Goal: Transaction & Acquisition: Purchase product/service

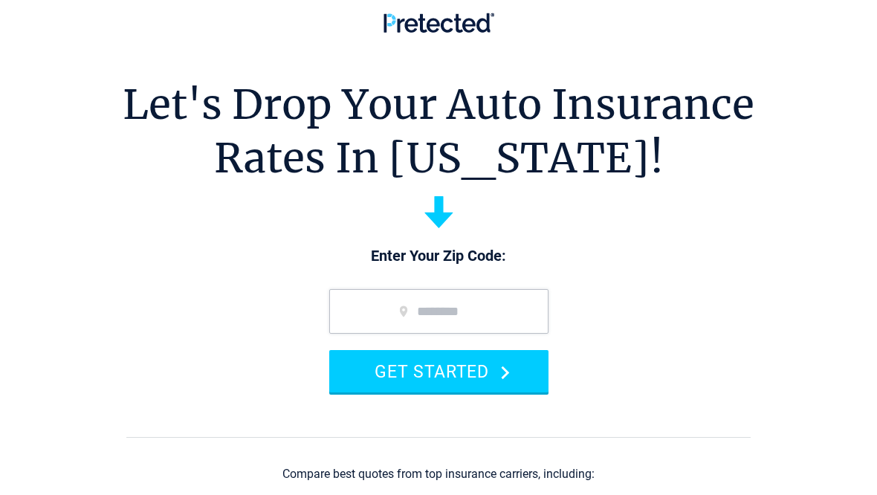
click at [357, 310] on input "zip code" at bounding box center [438, 311] width 219 height 45
type input "*****"
click at [459, 367] on button "GET STARTED" at bounding box center [438, 371] width 219 height 42
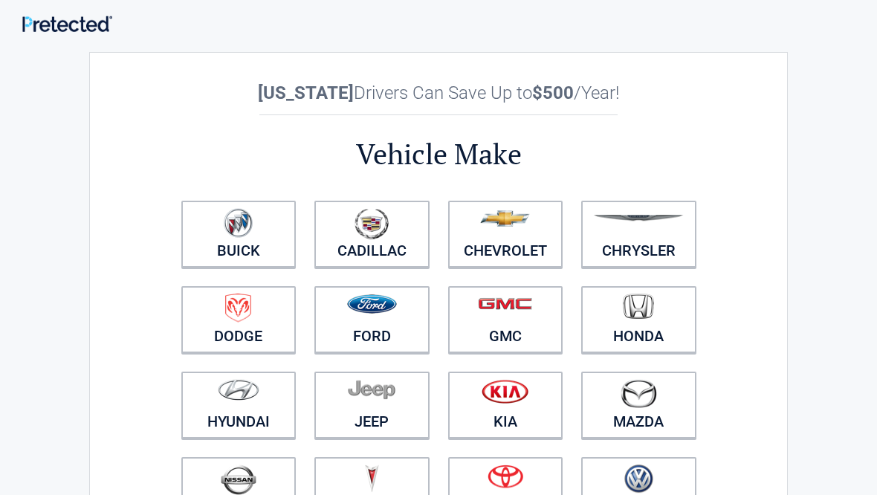
click at [511, 226] on img at bounding box center [505, 218] width 50 height 16
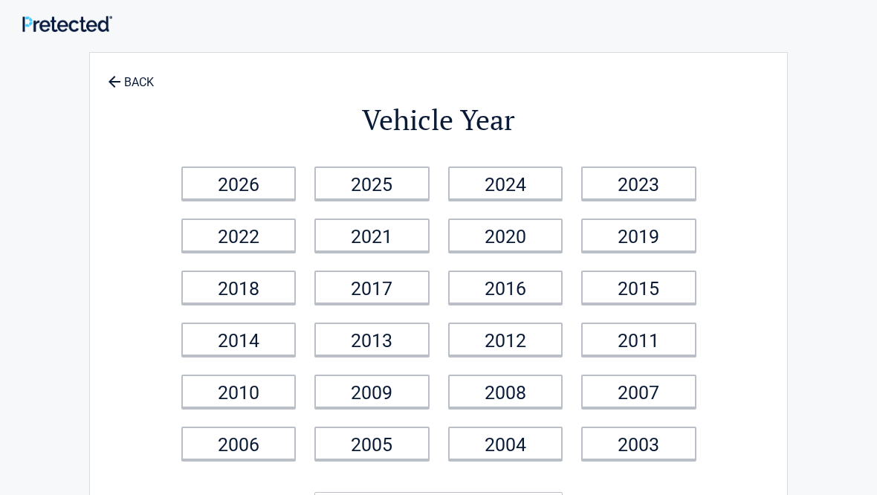
click at [651, 239] on link "2019" at bounding box center [639, 235] width 115 height 33
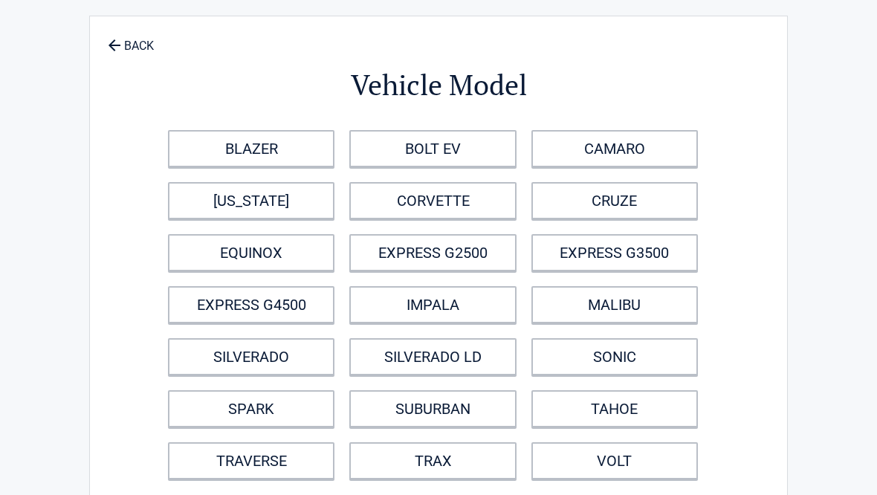
scroll to position [36, 0]
click at [275, 203] on link "[US_STATE]" at bounding box center [251, 200] width 167 height 37
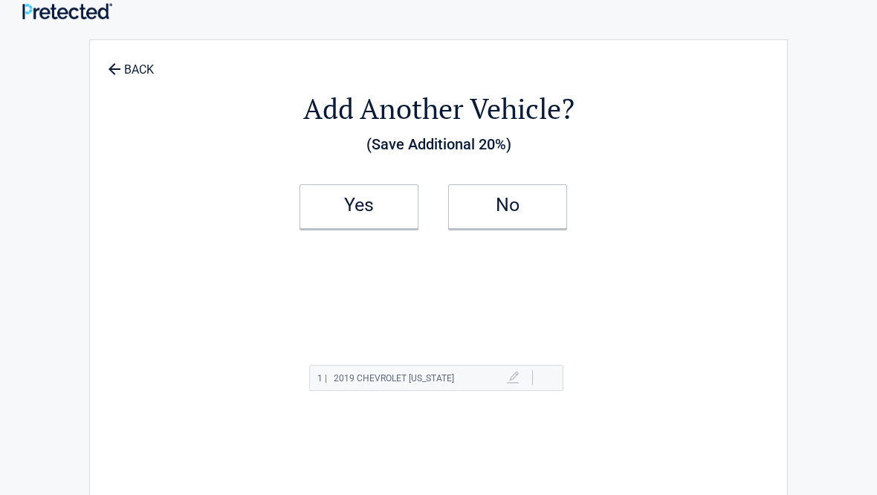
scroll to position [0, 0]
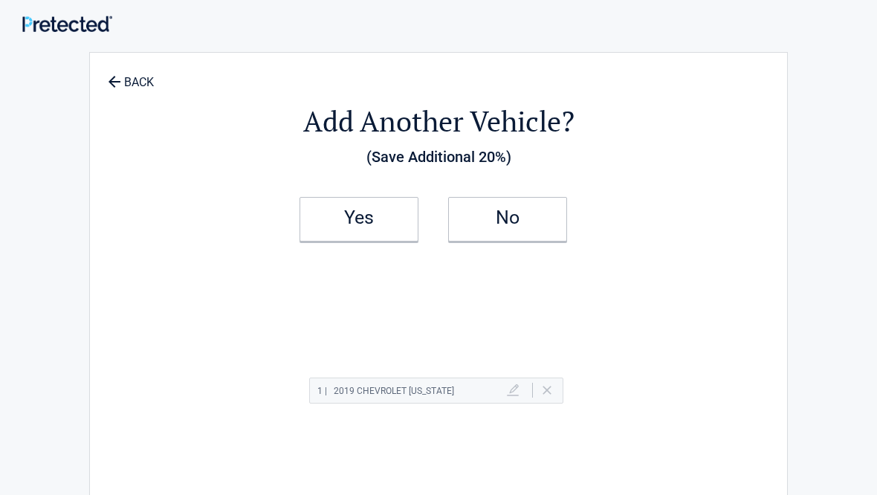
click at [374, 211] on link "Yes" at bounding box center [359, 219] width 119 height 45
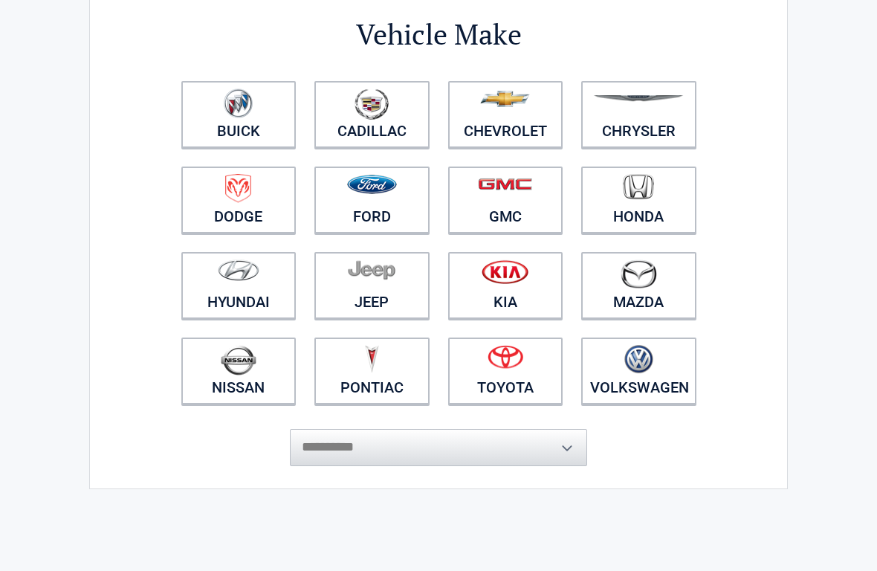
scroll to position [120, 0]
click at [637, 120] on figure at bounding box center [638, 104] width 97 height 33
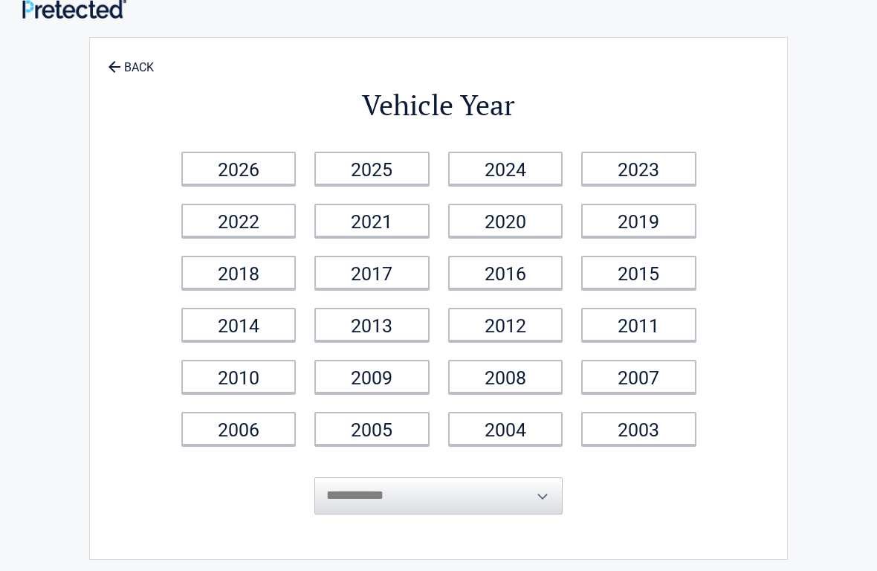
scroll to position [0, 0]
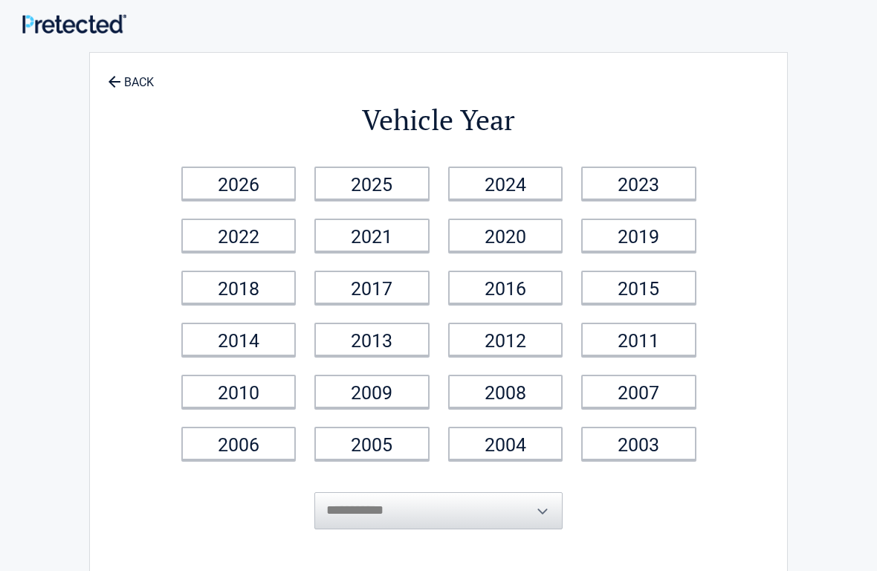
click at [250, 440] on link "2006" at bounding box center [238, 443] width 115 height 33
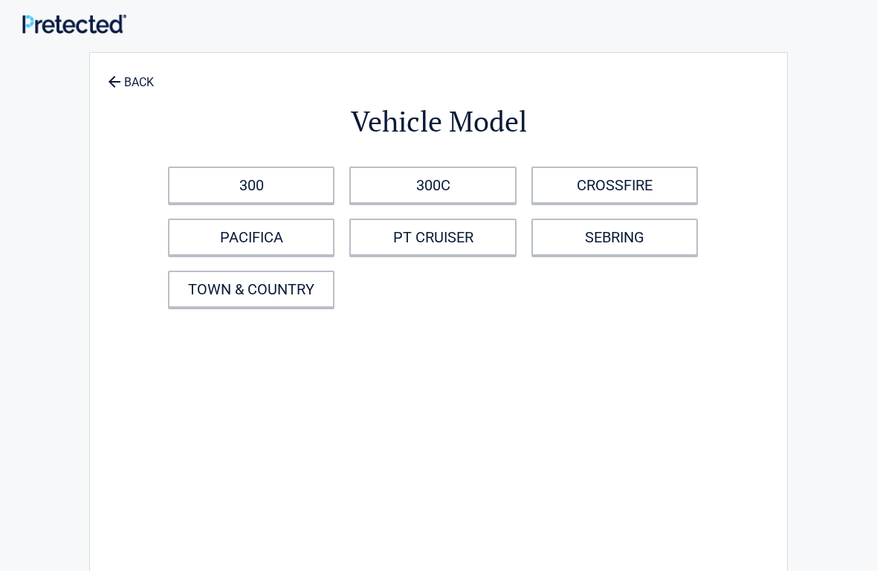
click at [109, 86] on icon at bounding box center [114, 81] width 16 height 16
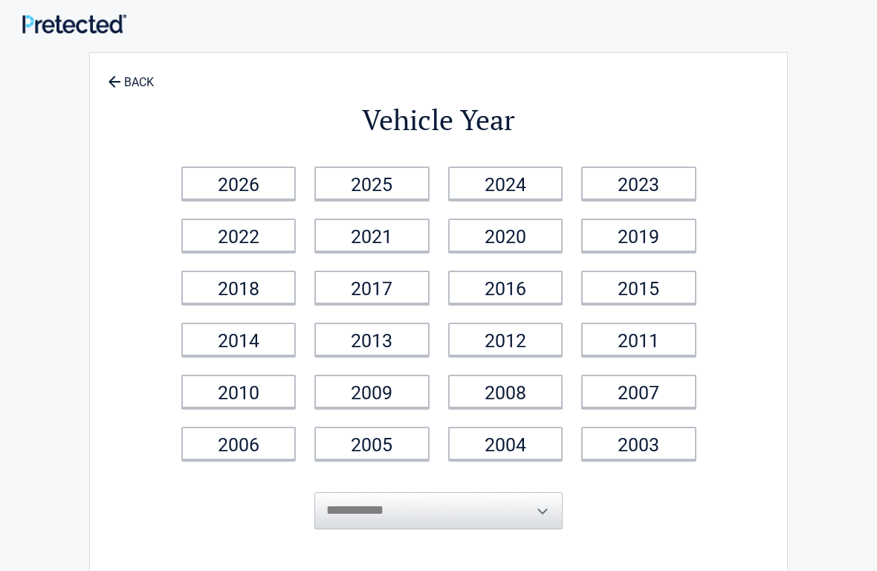
click at [127, 83] on link "BACK" at bounding box center [131, 75] width 52 height 26
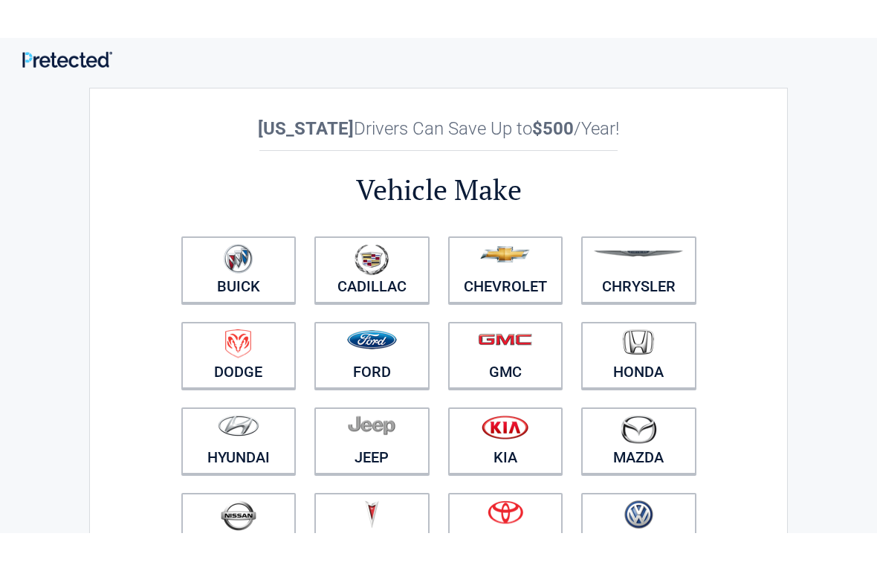
scroll to position [4, 0]
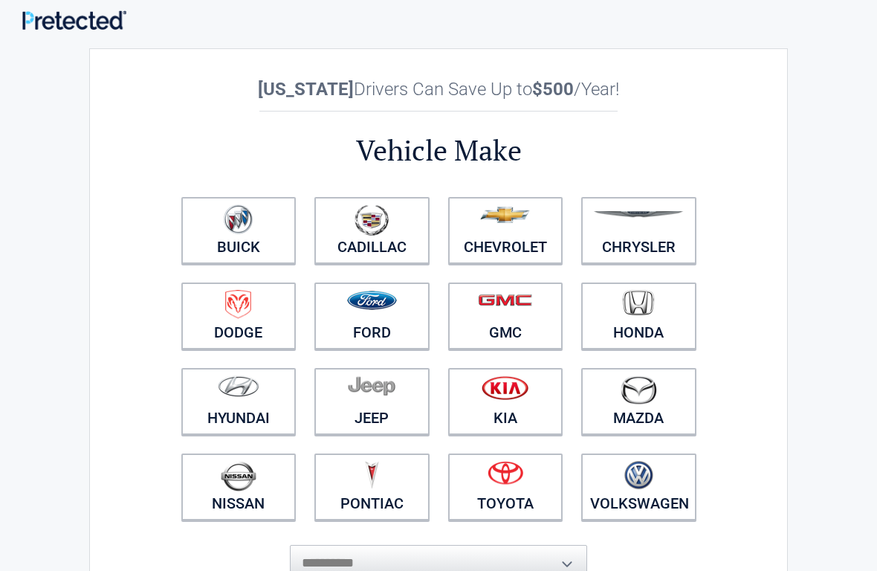
click at [506, 222] on img at bounding box center [505, 215] width 50 height 16
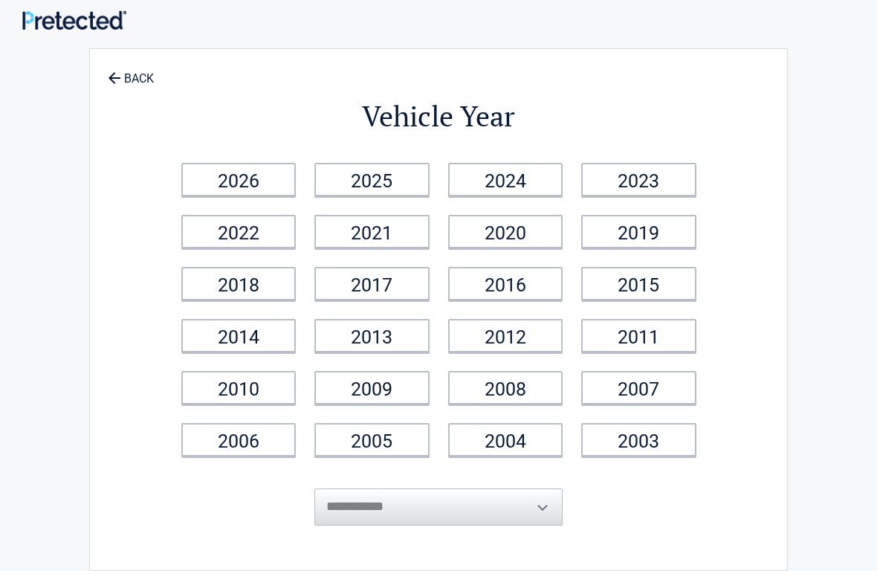
scroll to position [0, 0]
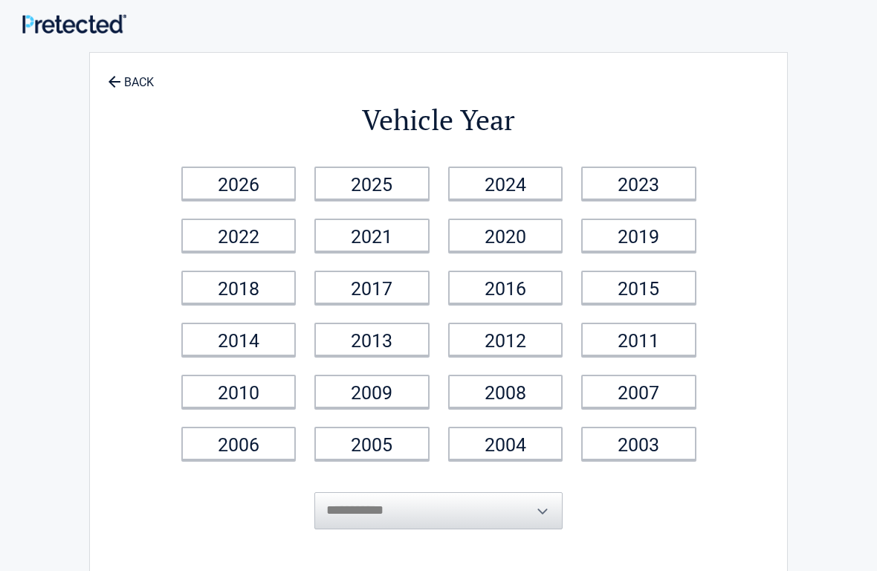
click at [658, 236] on link "2019" at bounding box center [639, 235] width 115 height 33
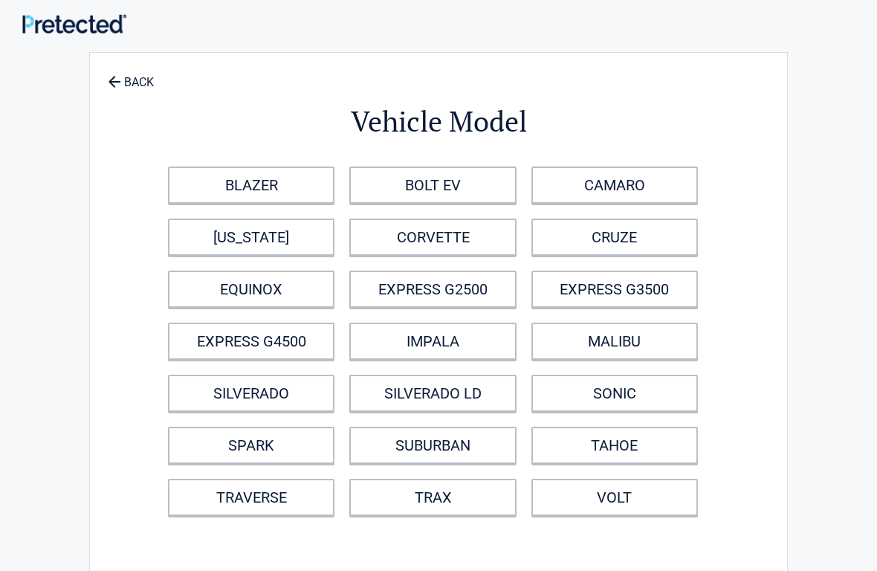
click at [297, 234] on link "COLORADO" at bounding box center [251, 237] width 167 height 37
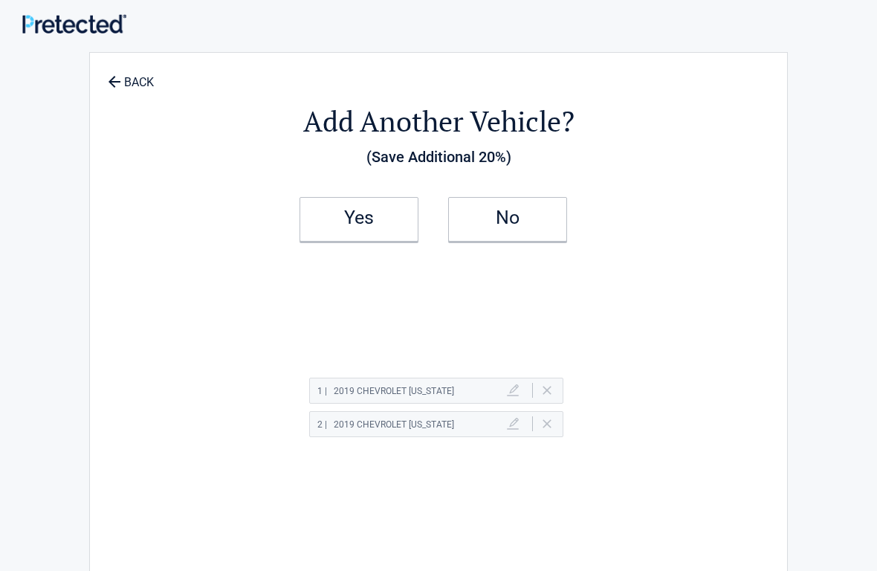
click at [495, 227] on link "No" at bounding box center [507, 219] width 119 height 45
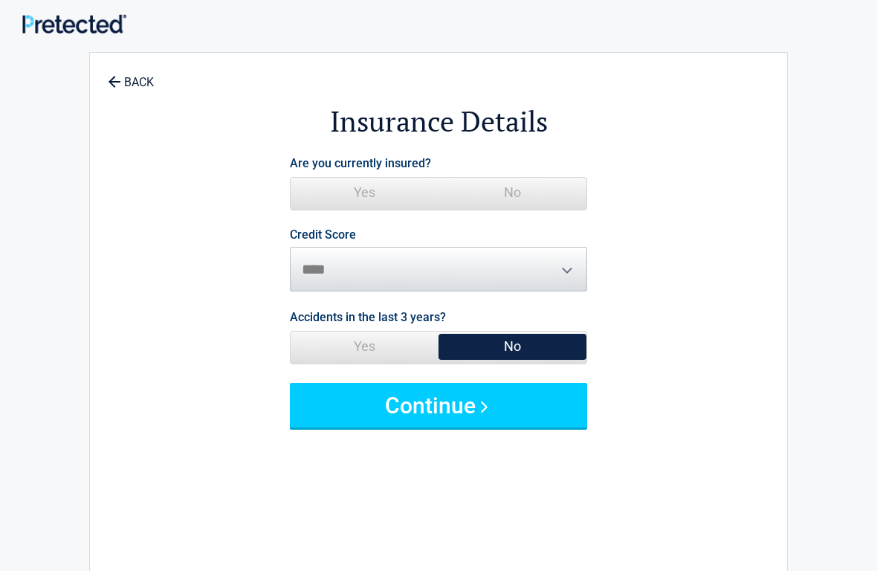
click at [368, 189] on span "Yes" at bounding box center [365, 193] width 148 height 30
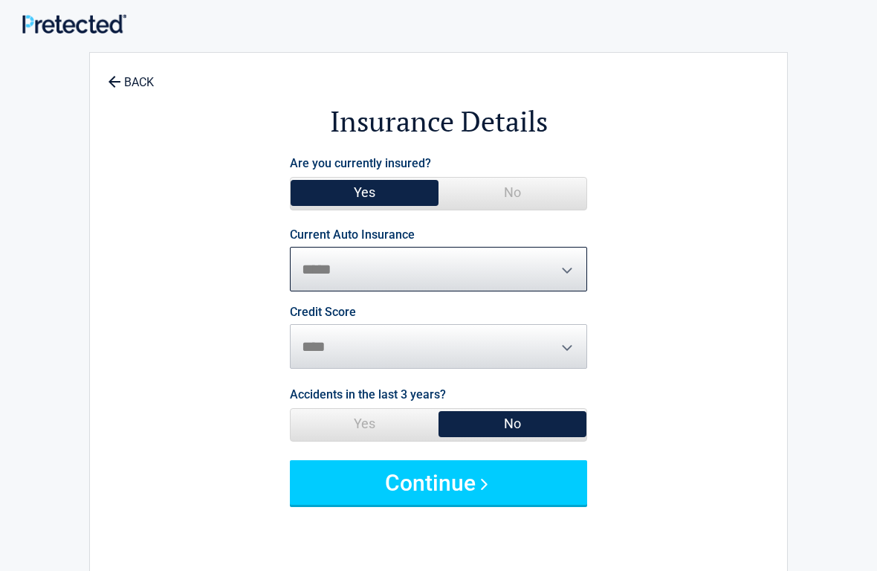
click at [333, 266] on select "**********" at bounding box center [438, 269] width 297 height 45
select select "**********"
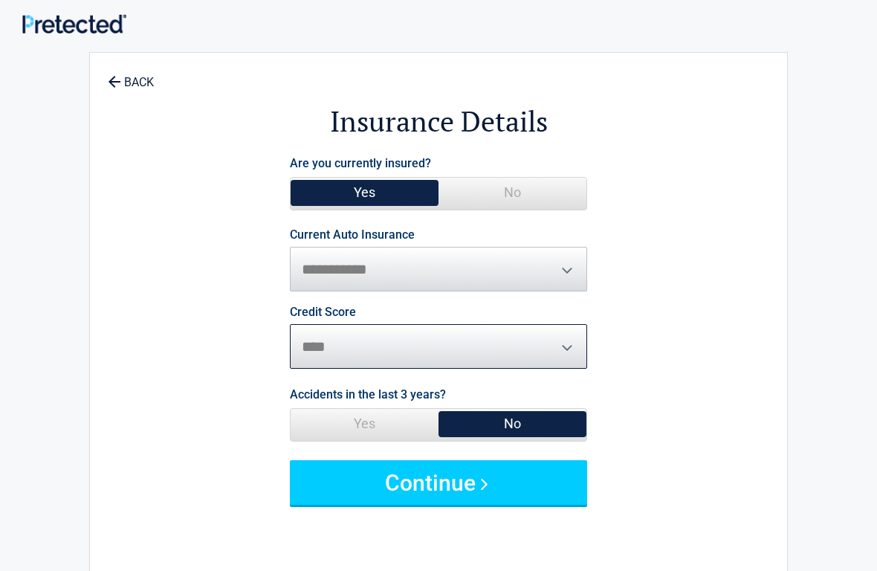
click at [353, 342] on select "********* **** ******* ****" at bounding box center [438, 346] width 297 height 45
select select "*********"
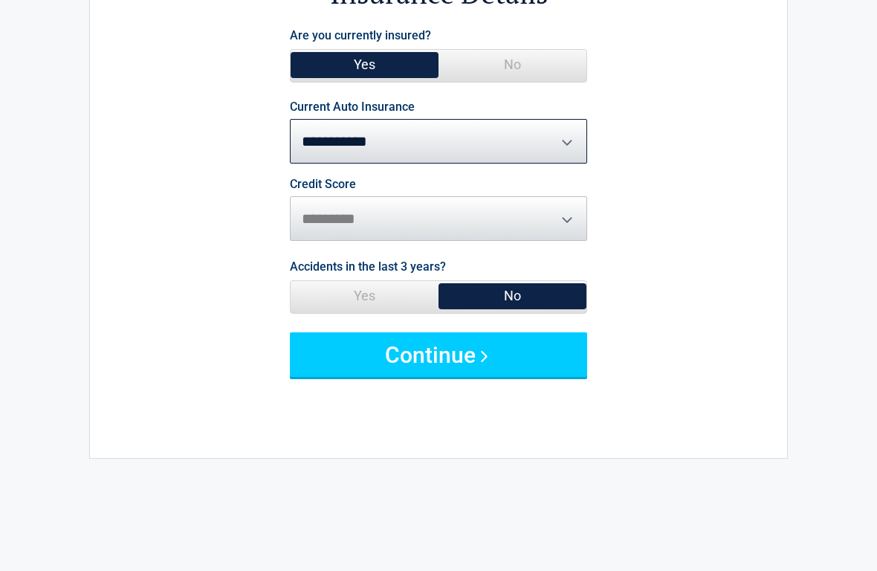
click at [503, 297] on span "No" at bounding box center [513, 297] width 148 height 30
click at [450, 358] on button "Continue" at bounding box center [438, 354] width 297 height 45
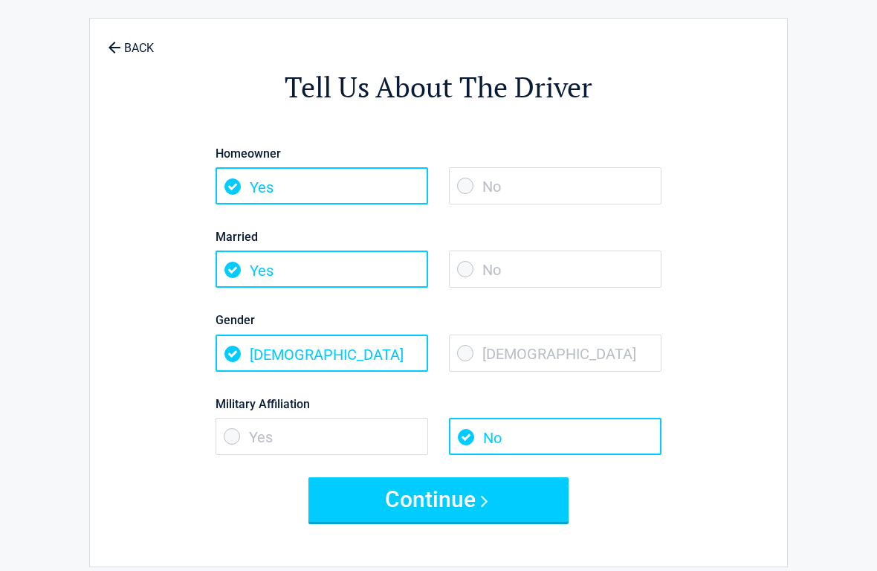
scroll to position [0, 0]
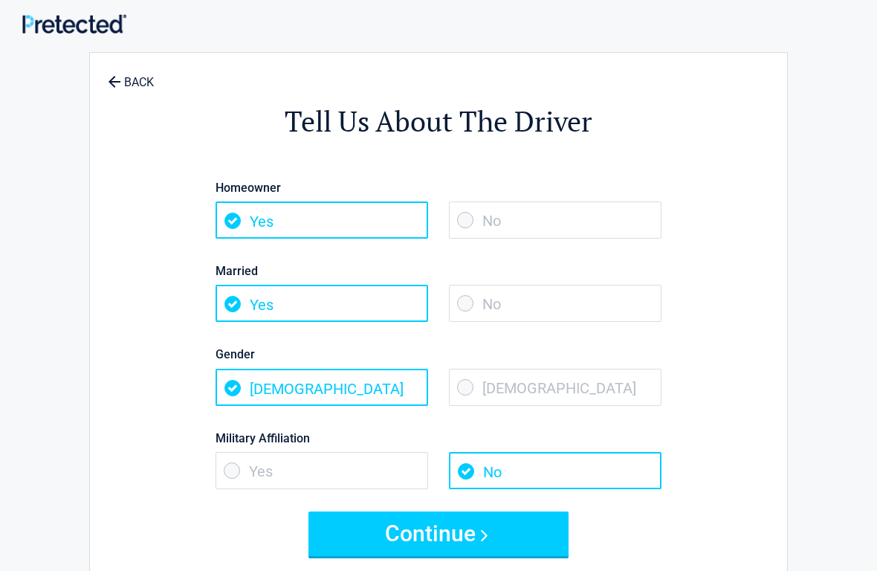
click at [272, 217] on span "Yes" at bounding box center [322, 220] width 213 height 37
click at [228, 217] on span "Yes" at bounding box center [322, 220] width 213 height 37
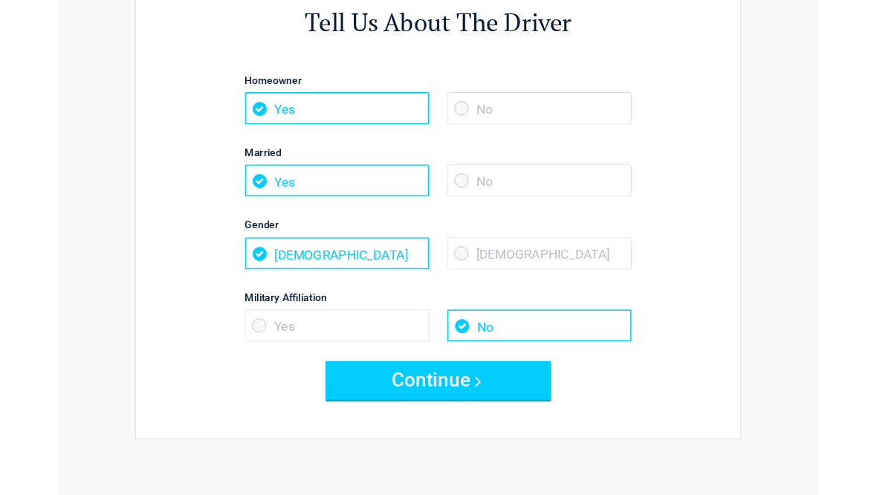
scroll to position [94, 0]
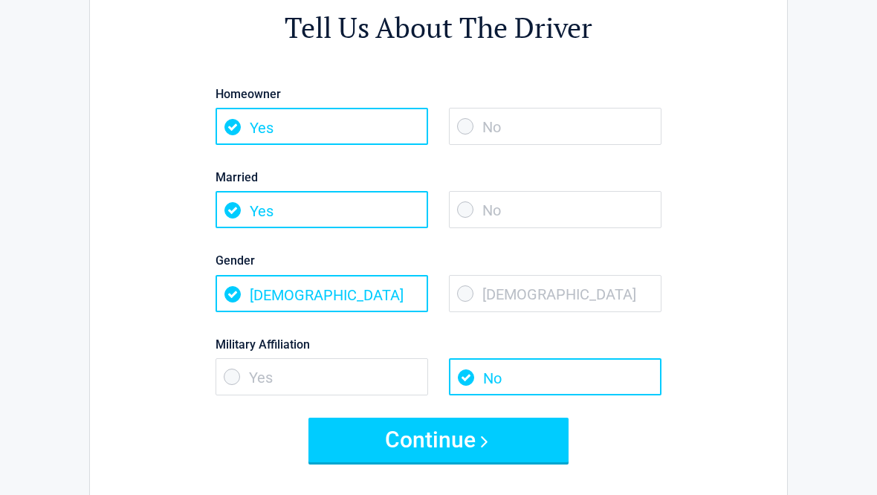
click at [451, 434] on button "Continue" at bounding box center [439, 440] width 260 height 45
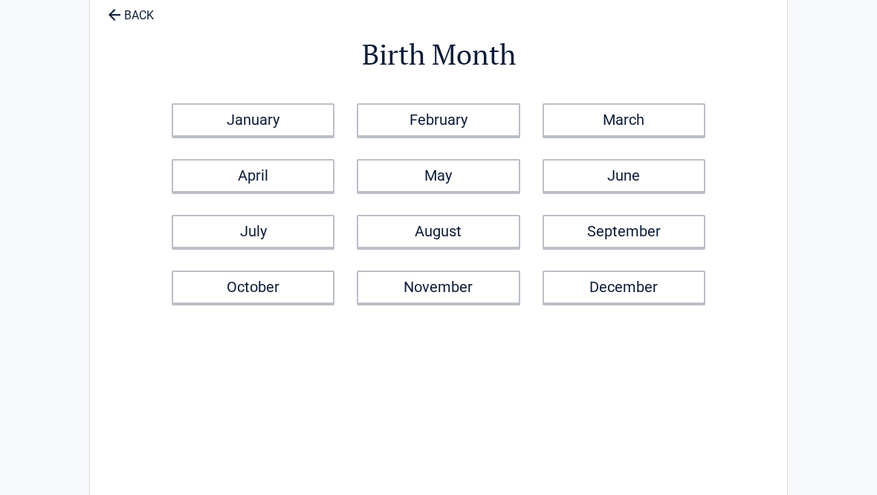
scroll to position [0, 0]
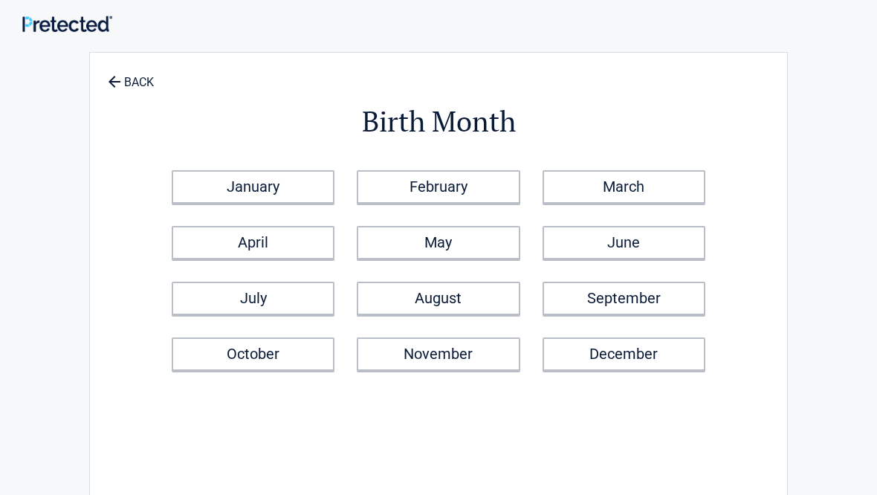
click at [623, 237] on link "June" at bounding box center [624, 242] width 163 height 33
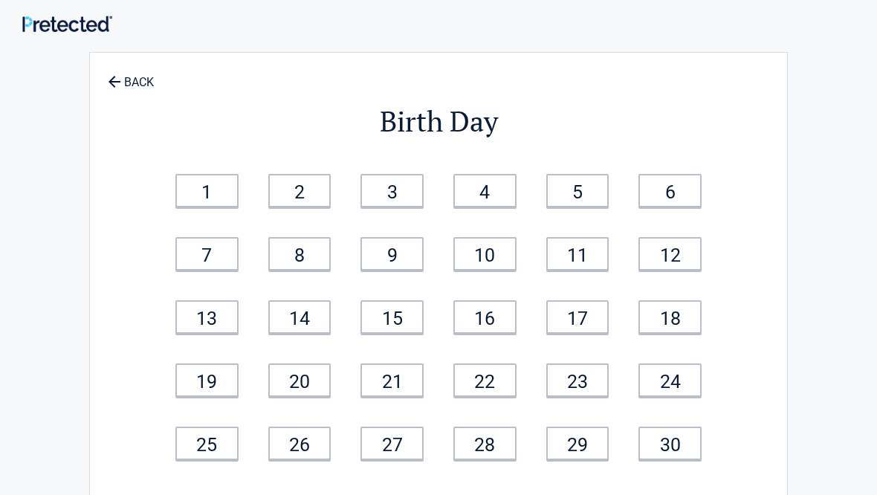
click at [680, 251] on link "12" at bounding box center [670, 253] width 63 height 33
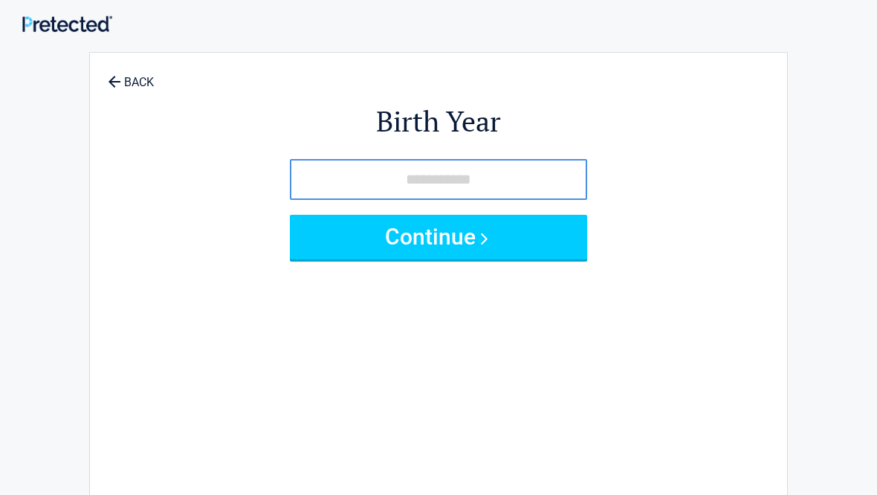
click at [349, 178] on input "tel" at bounding box center [438, 179] width 297 height 41
type input "****"
click at [458, 231] on button "Continue" at bounding box center [438, 237] width 297 height 45
